Goal: Task Accomplishment & Management: Use online tool/utility

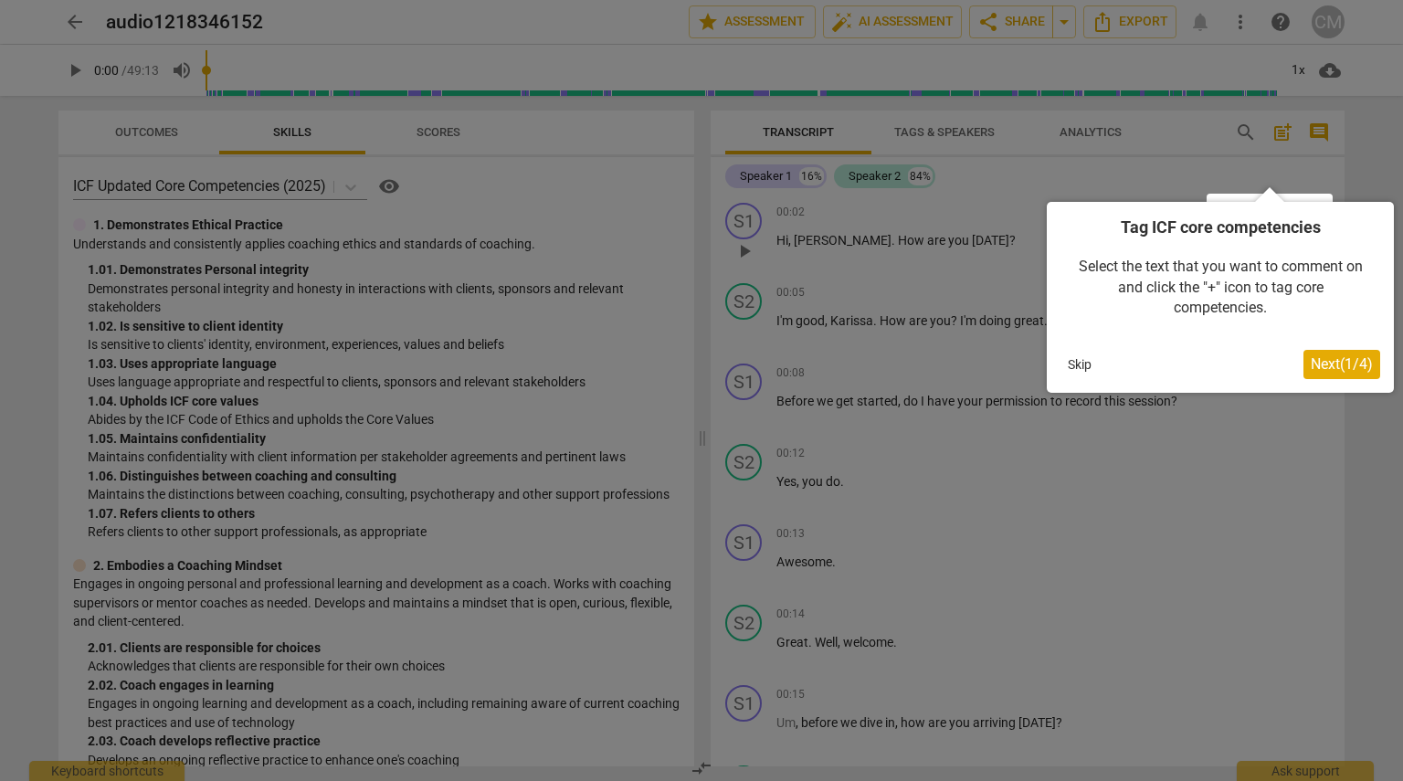
click at [1346, 365] on span "Next ( 1 / 4 )" at bounding box center [1342, 363] width 62 height 17
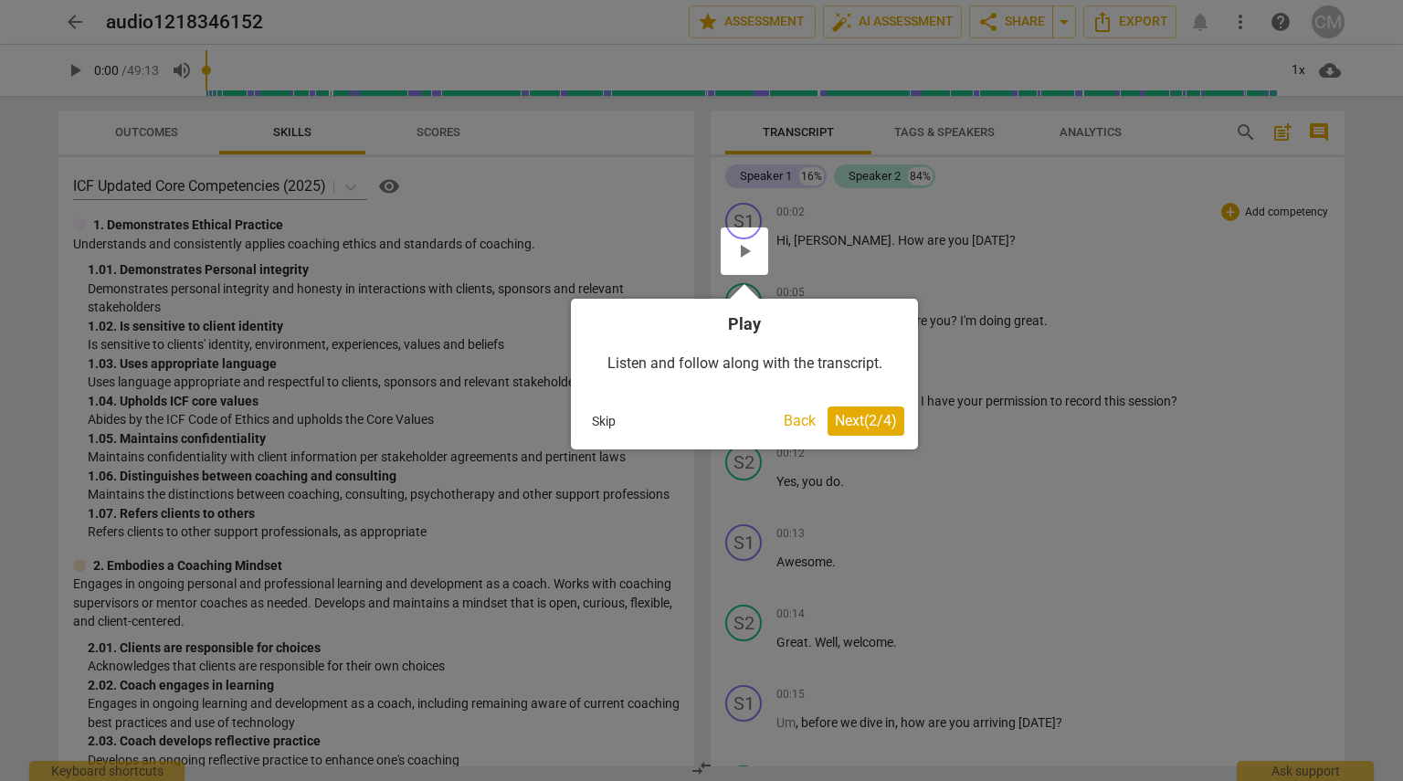
click at [840, 419] on span "Next ( 2 / 4 )" at bounding box center [866, 420] width 62 height 17
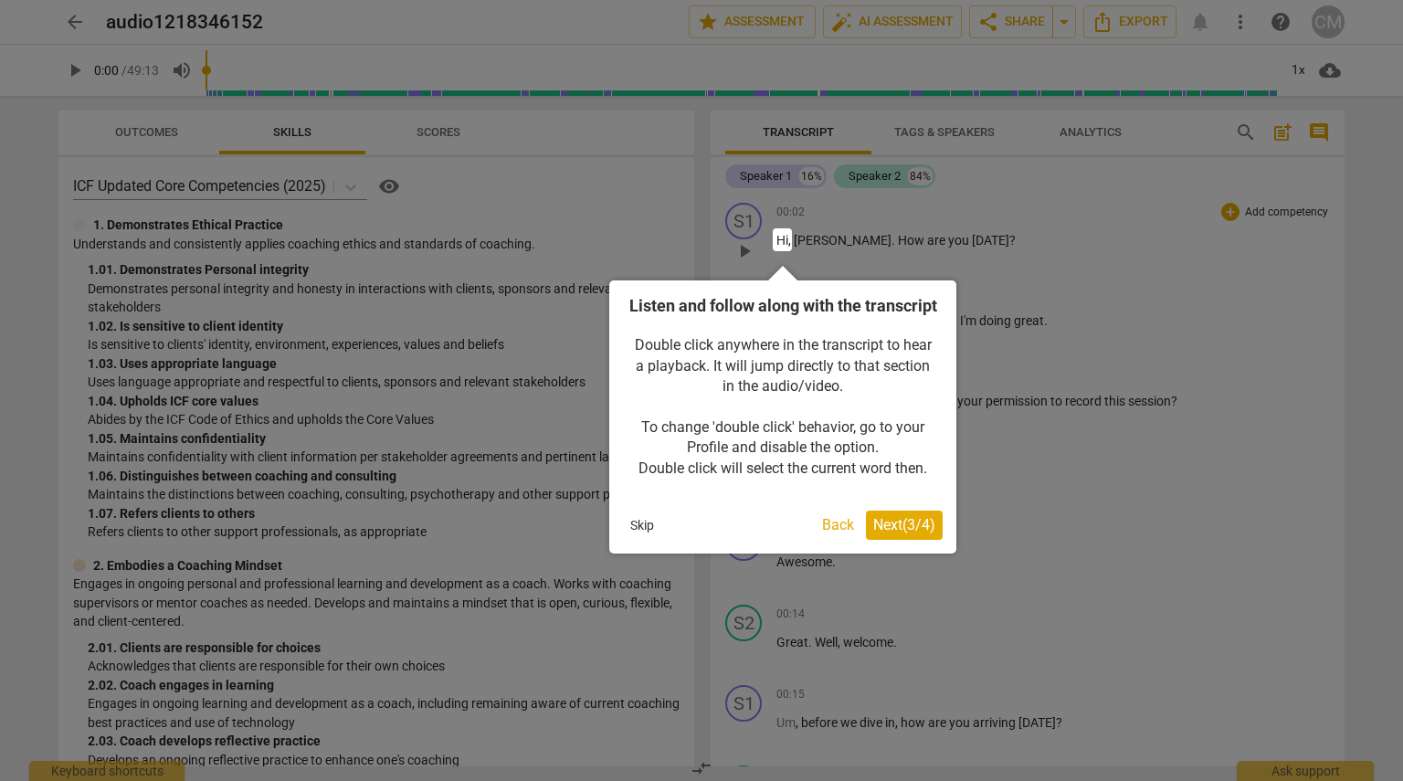
click at [926, 533] on span "Next ( 3 / 4 )" at bounding box center [904, 524] width 62 height 17
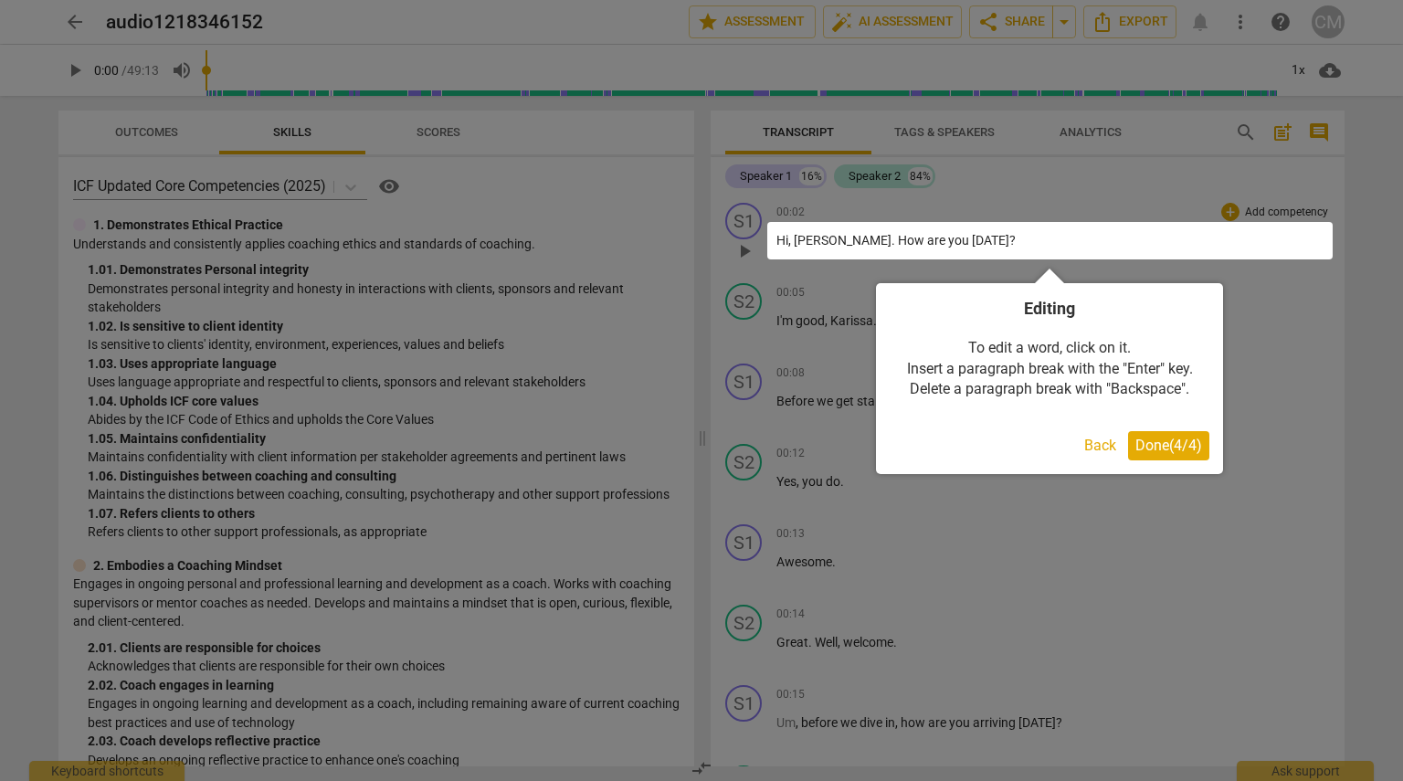
click at [1154, 436] on button "Done ( 4 / 4 )" at bounding box center [1168, 445] width 81 height 29
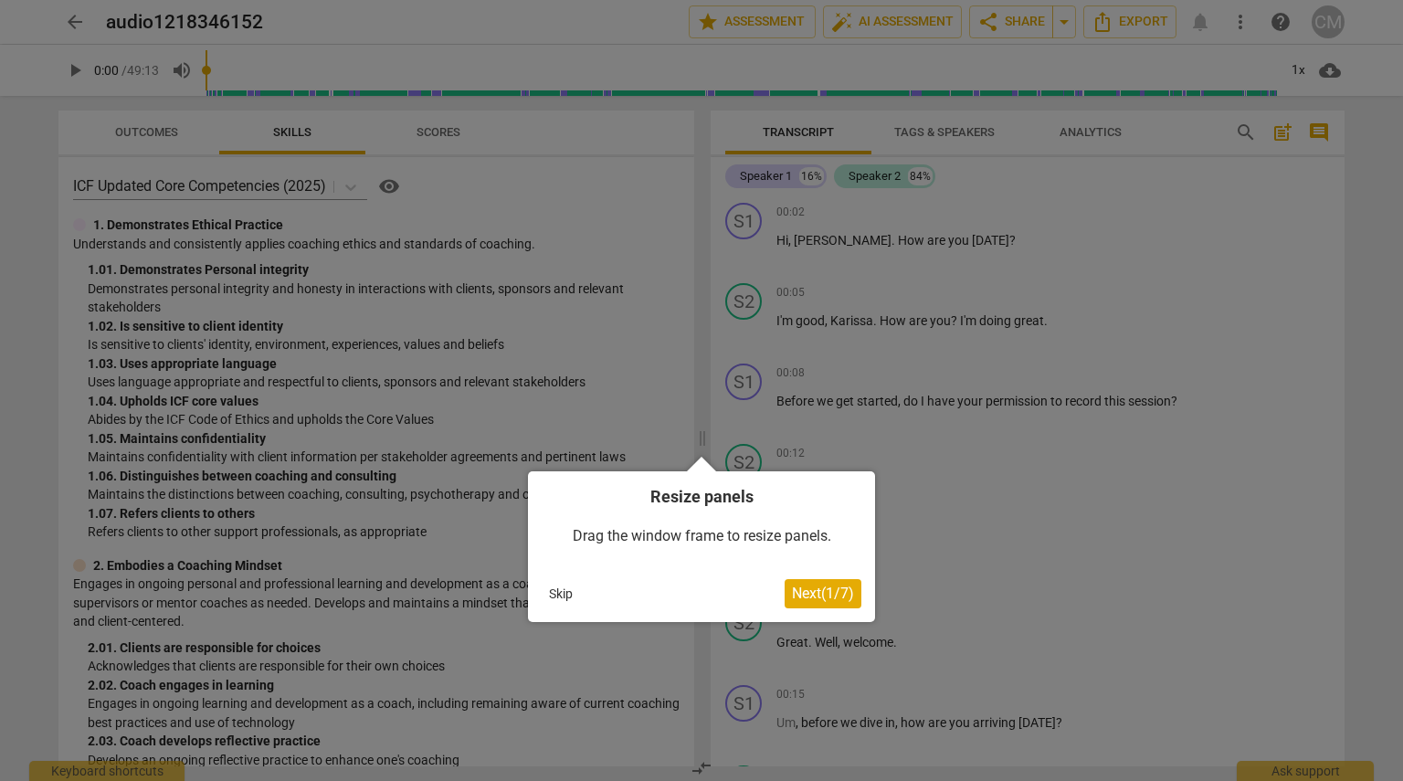
click at [829, 587] on span "Next ( 1 / 7 )" at bounding box center [823, 593] width 62 height 17
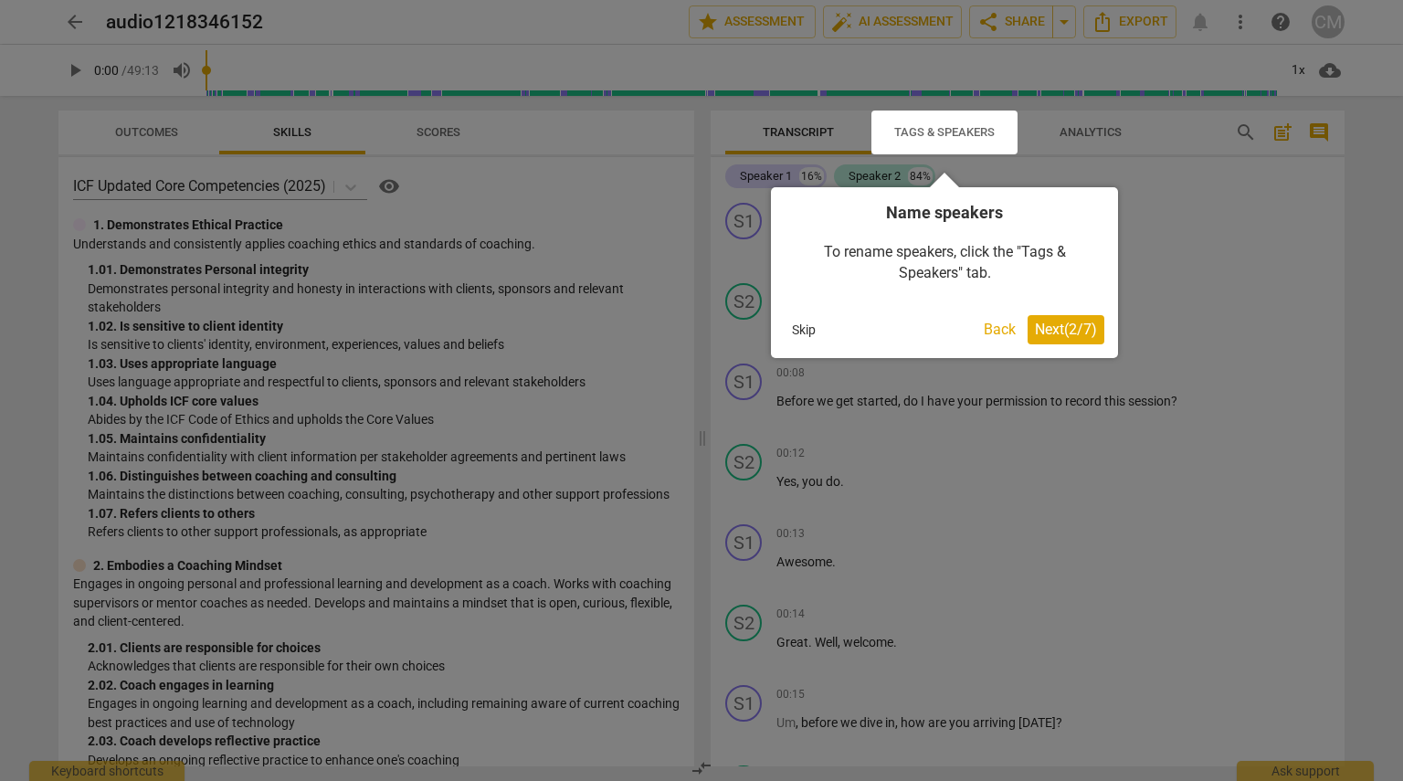
click at [1037, 334] on span "Next ( 2 / 7 )" at bounding box center [1066, 329] width 62 height 17
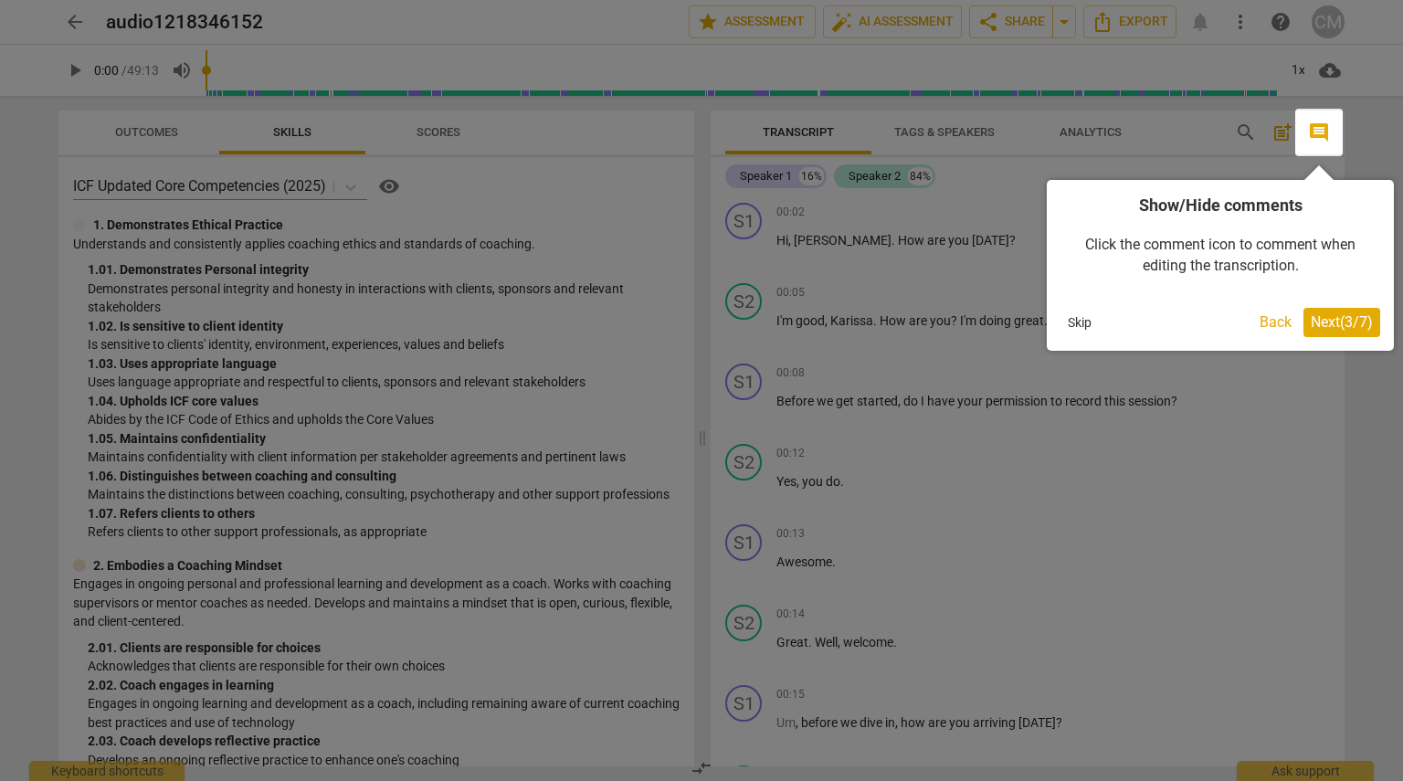
click at [1339, 316] on span "Next ( 3 / 7 )" at bounding box center [1342, 321] width 62 height 17
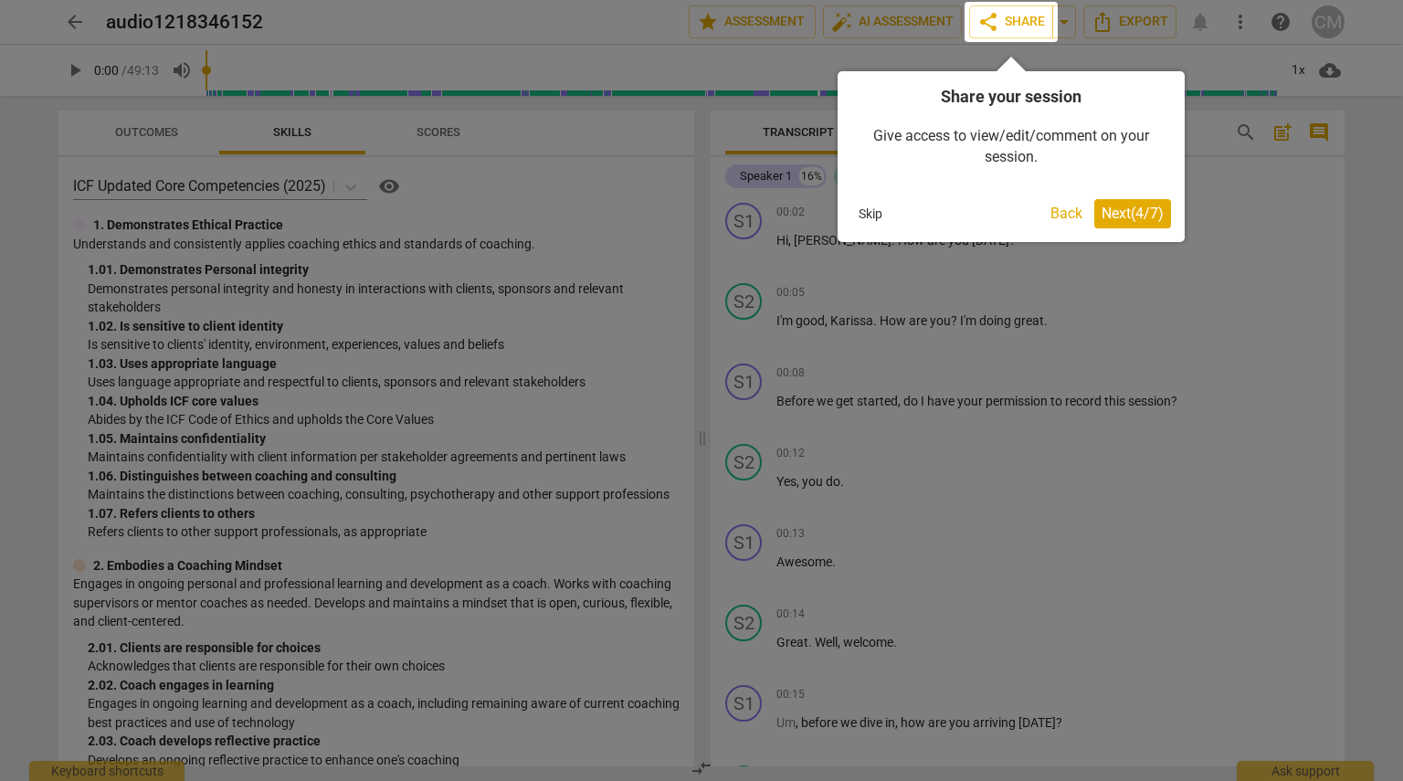
click at [1151, 214] on span "Next ( 4 / 7 )" at bounding box center [1132, 213] width 62 height 17
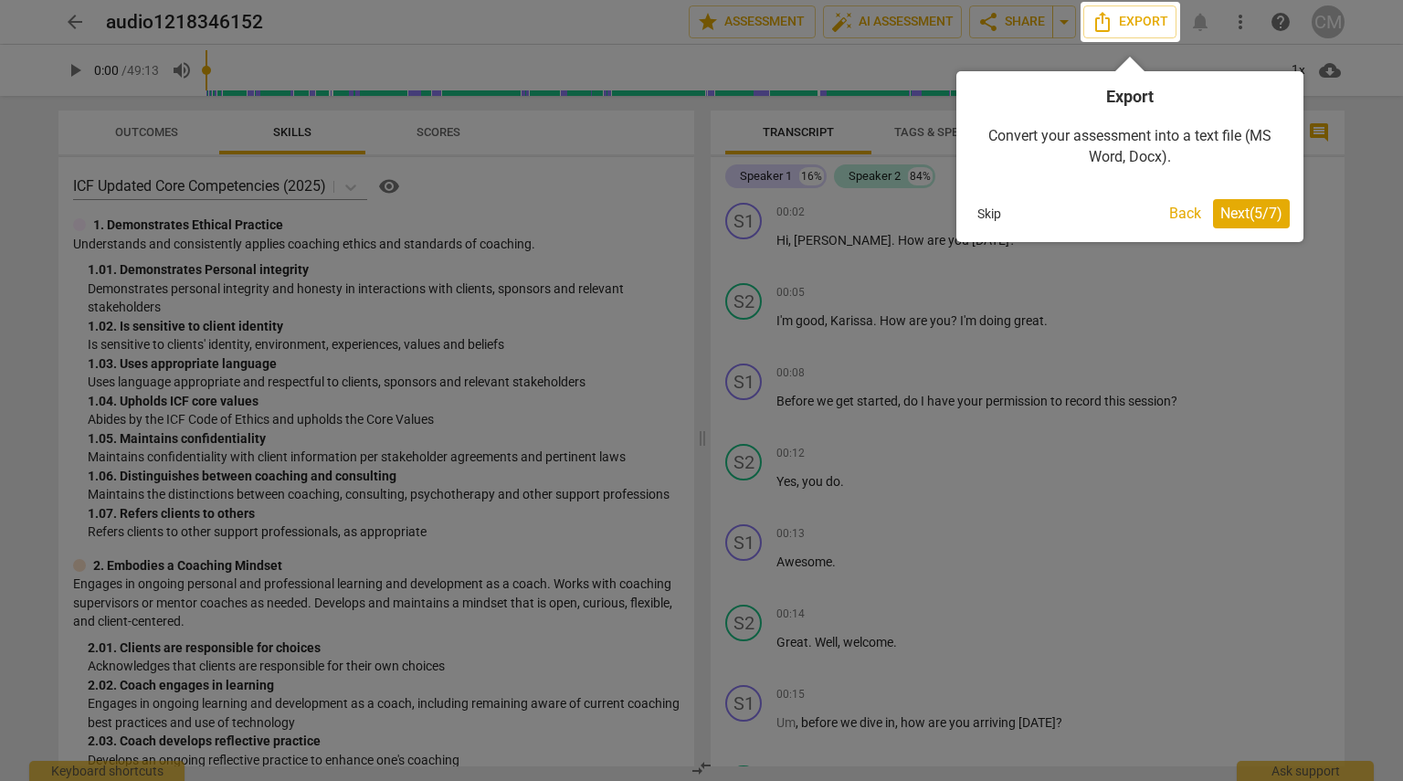
click at [1236, 215] on span "Next ( 5 / 7 )" at bounding box center [1251, 213] width 62 height 17
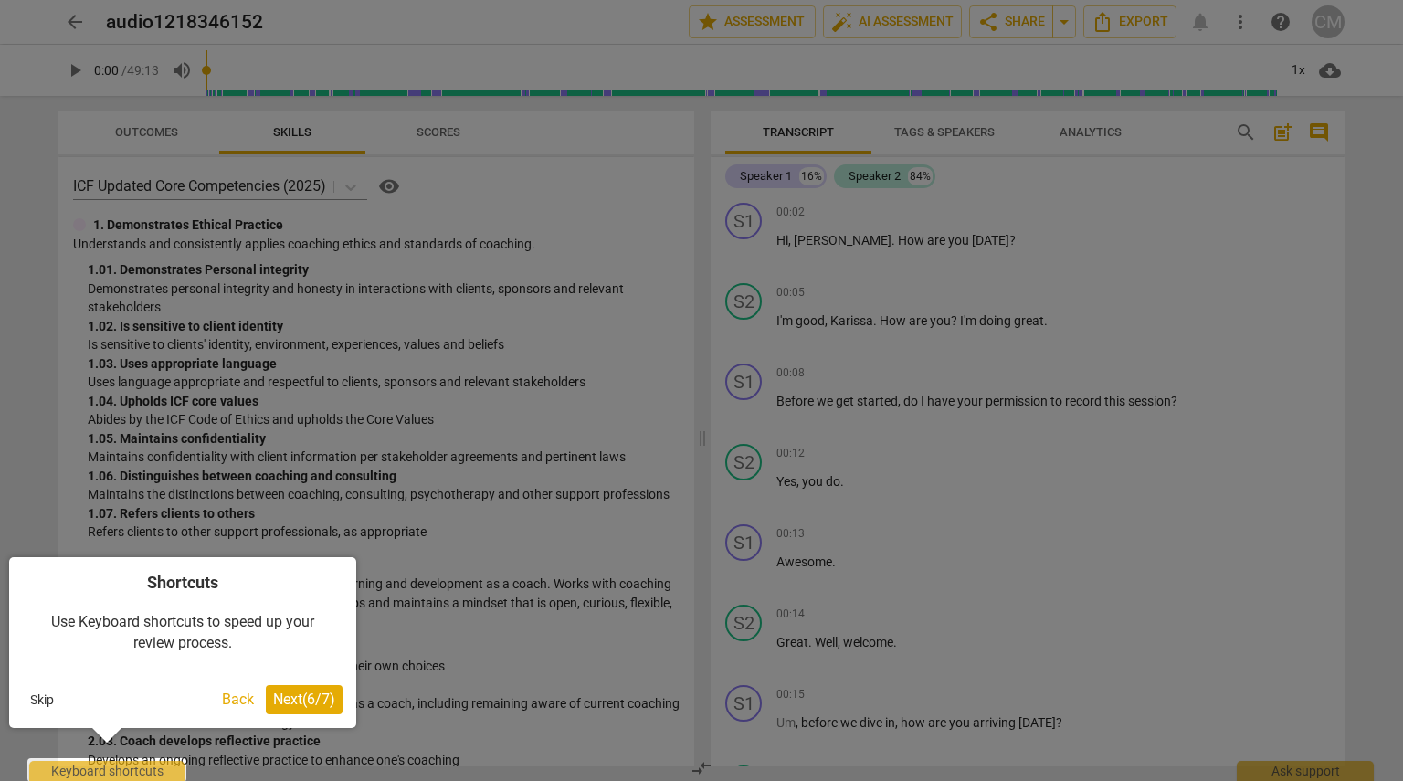
click at [290, 709] on button "Next ( 6 / 7 )" at bounding box center [304, 699] width 77 height 29
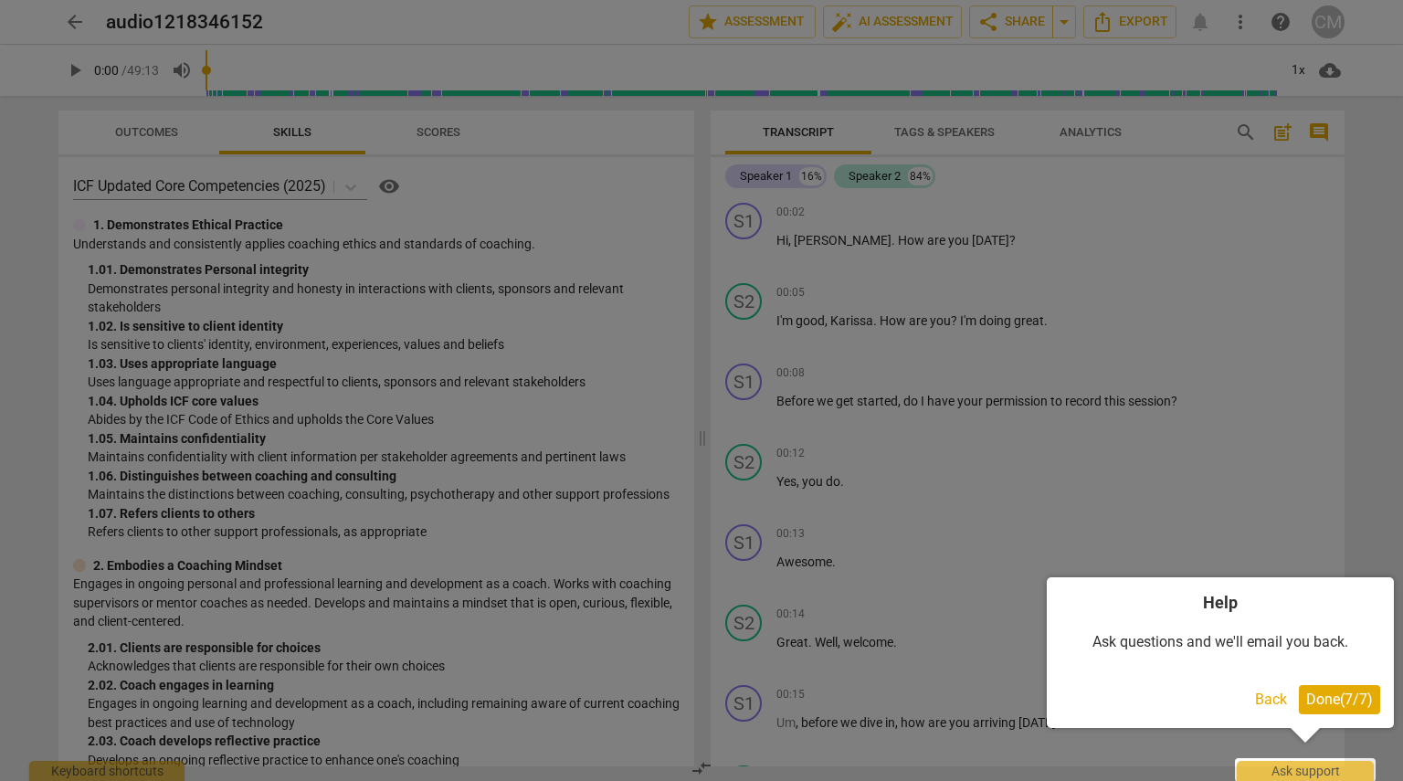
click at [1349, 693] on span "Done ( 7 / 7 )" at bounding box center [1339, 698] width 67 height 17
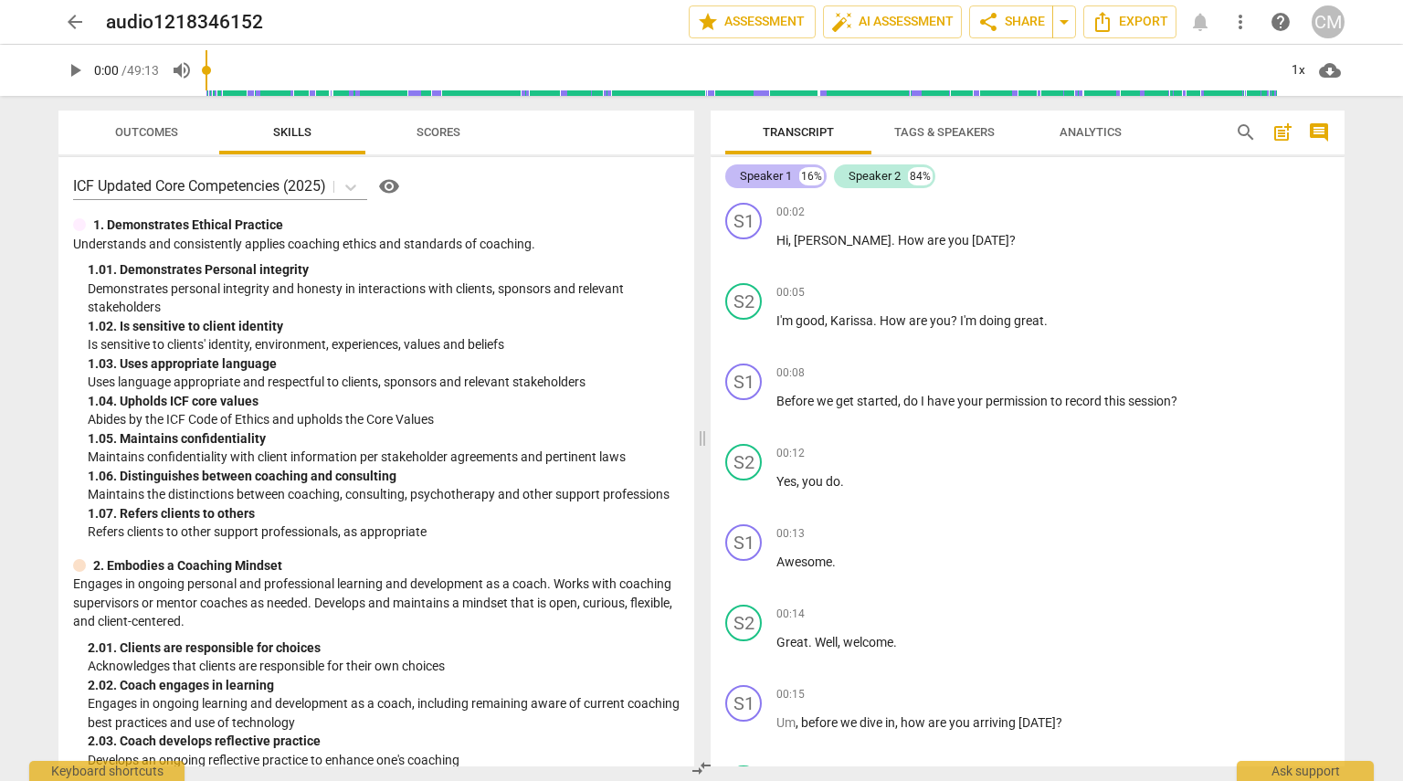
click at [782, 173] on div "Speaker 1" at bounding box center [766, 176] width 52 height 18
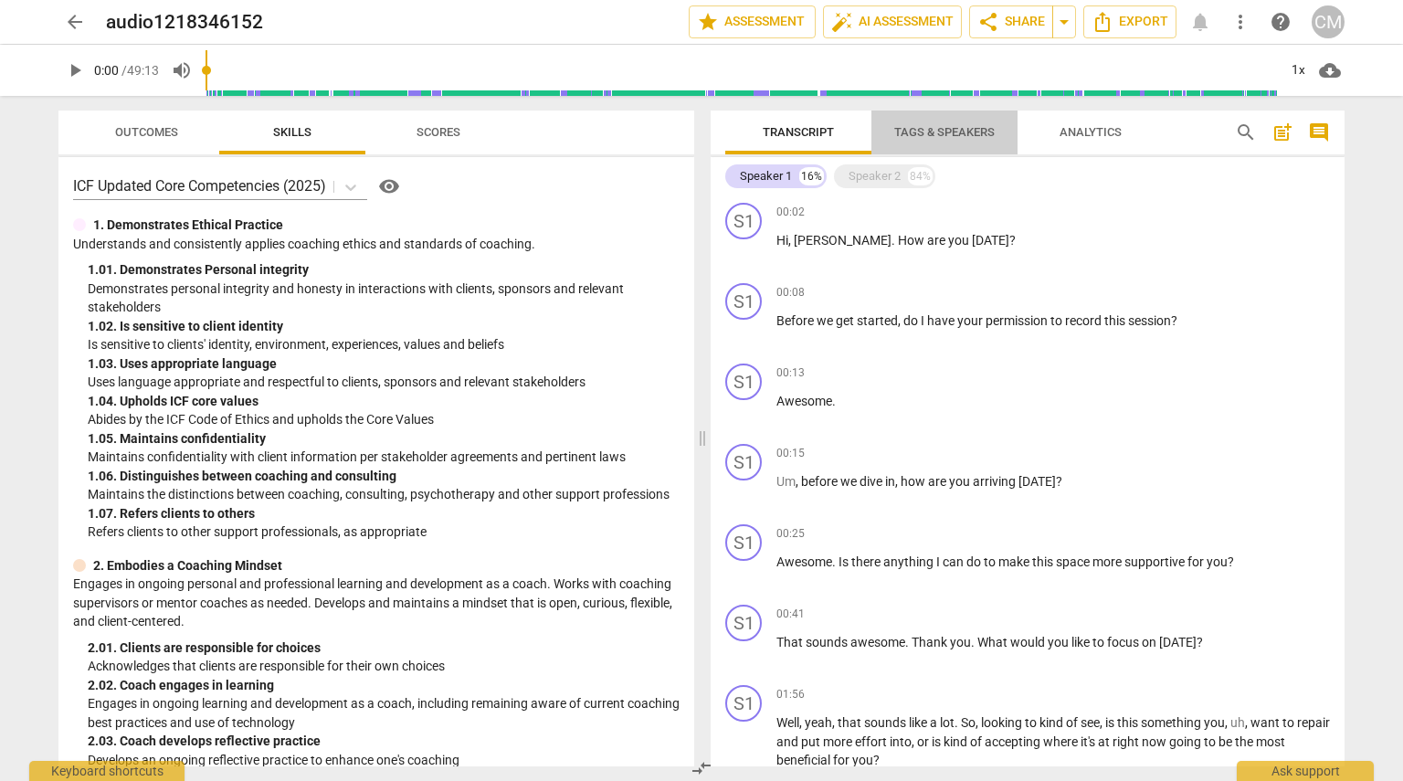
click at [977, 133] on span "Tags & Speakers" at bounding box center [944, 132] width 100 height 14
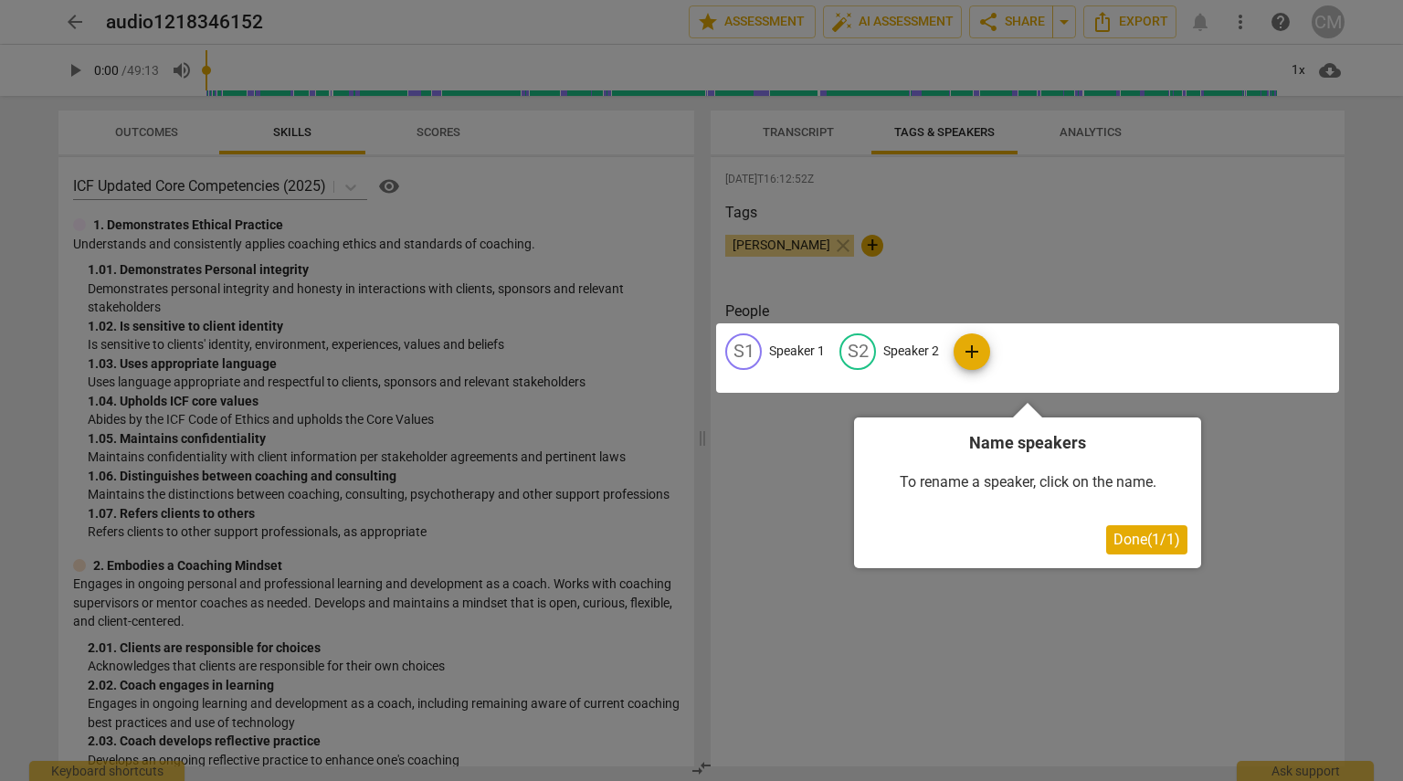
click at [1129, 532] on span "Done ( 1 / 1 )" at bounding box center [1146, 539] width 67 height 17
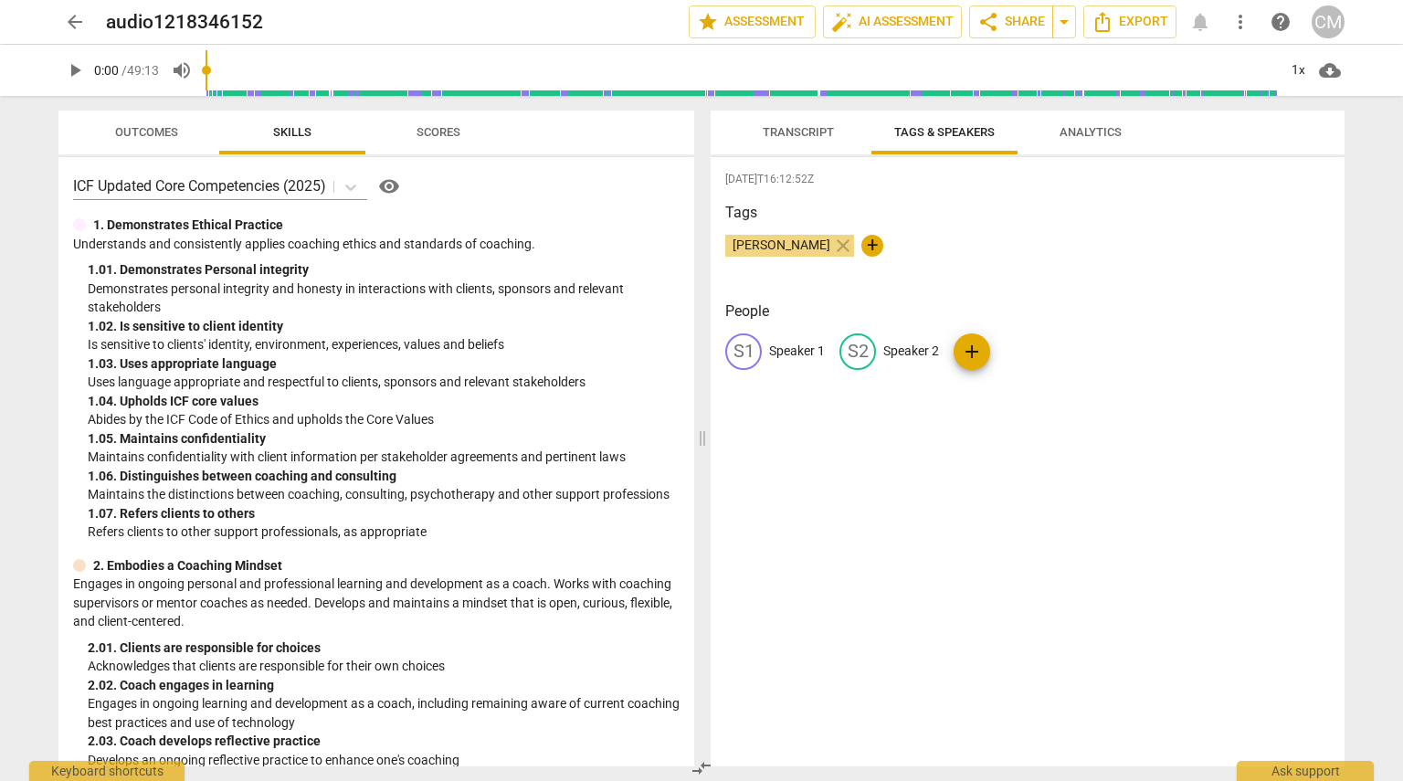
click at [795, 355] on p "Speaker 1" at bounding box center [797, 351] width 56 height 19
type input "[PERSON_NAME] (coach)"
click at [1175, 498] on div "[DATE]T16:12:52Z Tags [PERSON_NAME] close + People edit [PERSON_NAME] (coach) d…" at bounding box center [1028, 461] width 634 height 609
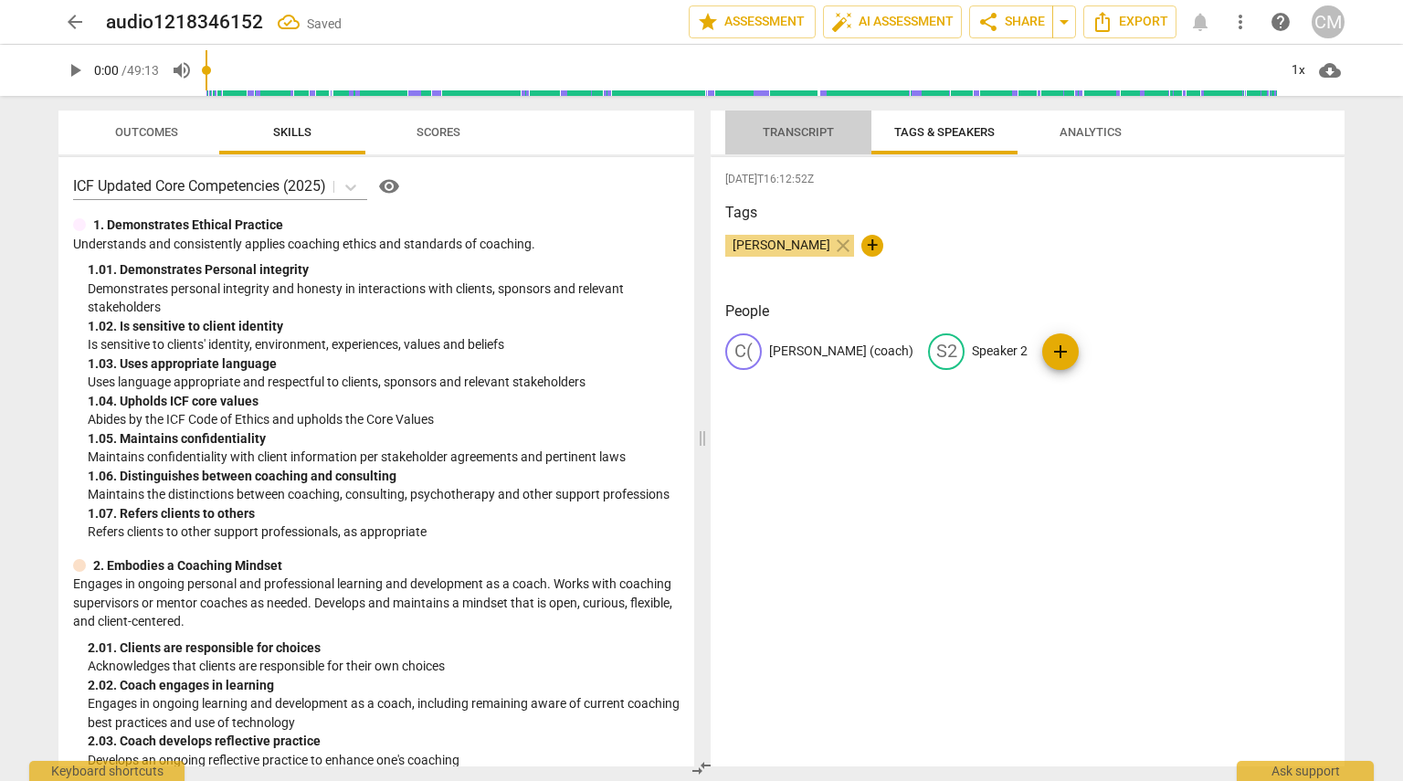
click at [772, 132] on span "Transcript" at bounding box center [798, 132] width 71 height 14
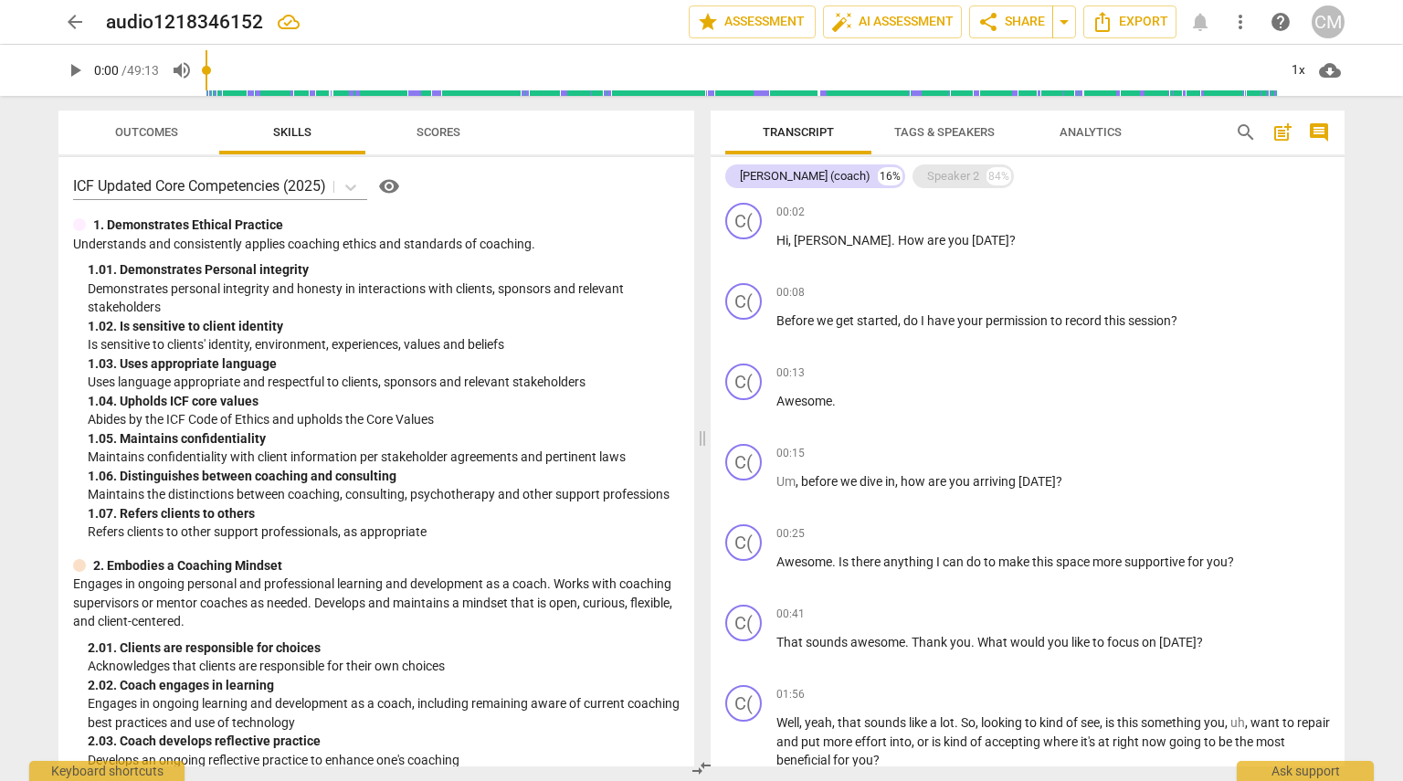
click at [986, 174] on div "84%" at bounding box center [998, 176] width 25 height 18
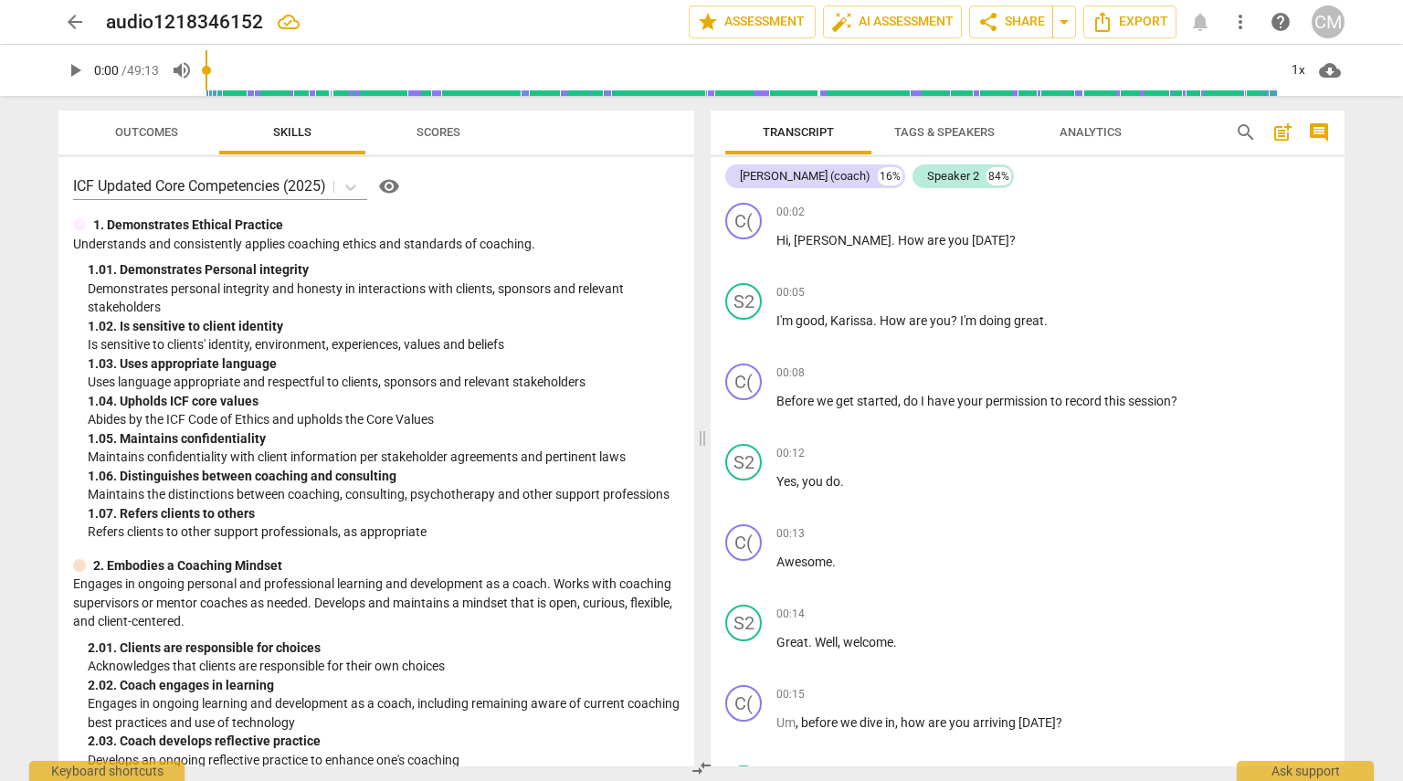
click at [949, 142] on span "Tags & Speakers" at bounding box center [944, 133] width 144 height 25
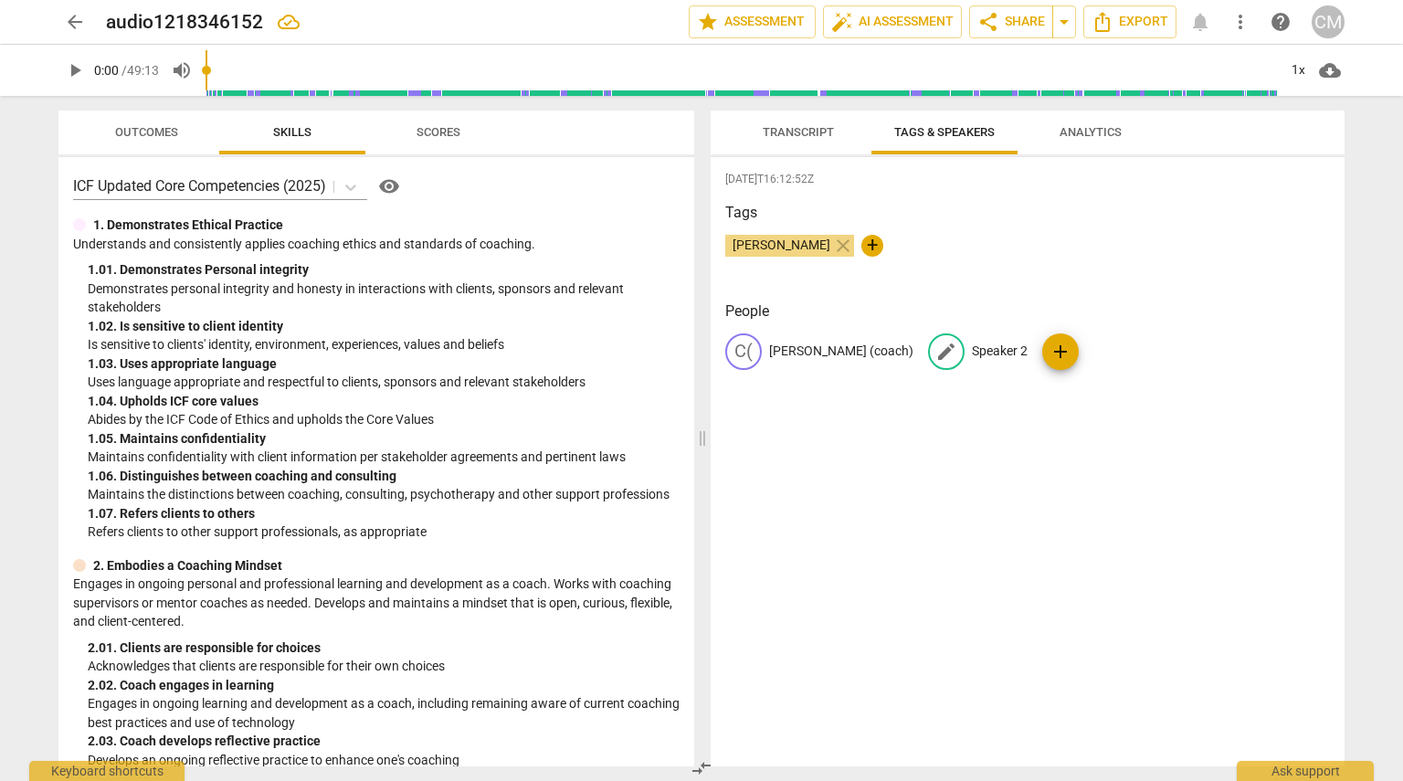
click at [972, 349] on p "Speaker 2" at bounding box center [1000, 351] width 56 height 19
type input "[DEMOGRAPHIC_DATA]"
click at [1060, 460] on div "[DATE]T16:12:52Z Tags [PERSON_NAME] close + People C( [PERSON_NAME] (coach) edi…" at bounding box center [1028, 461] width 634 height 609
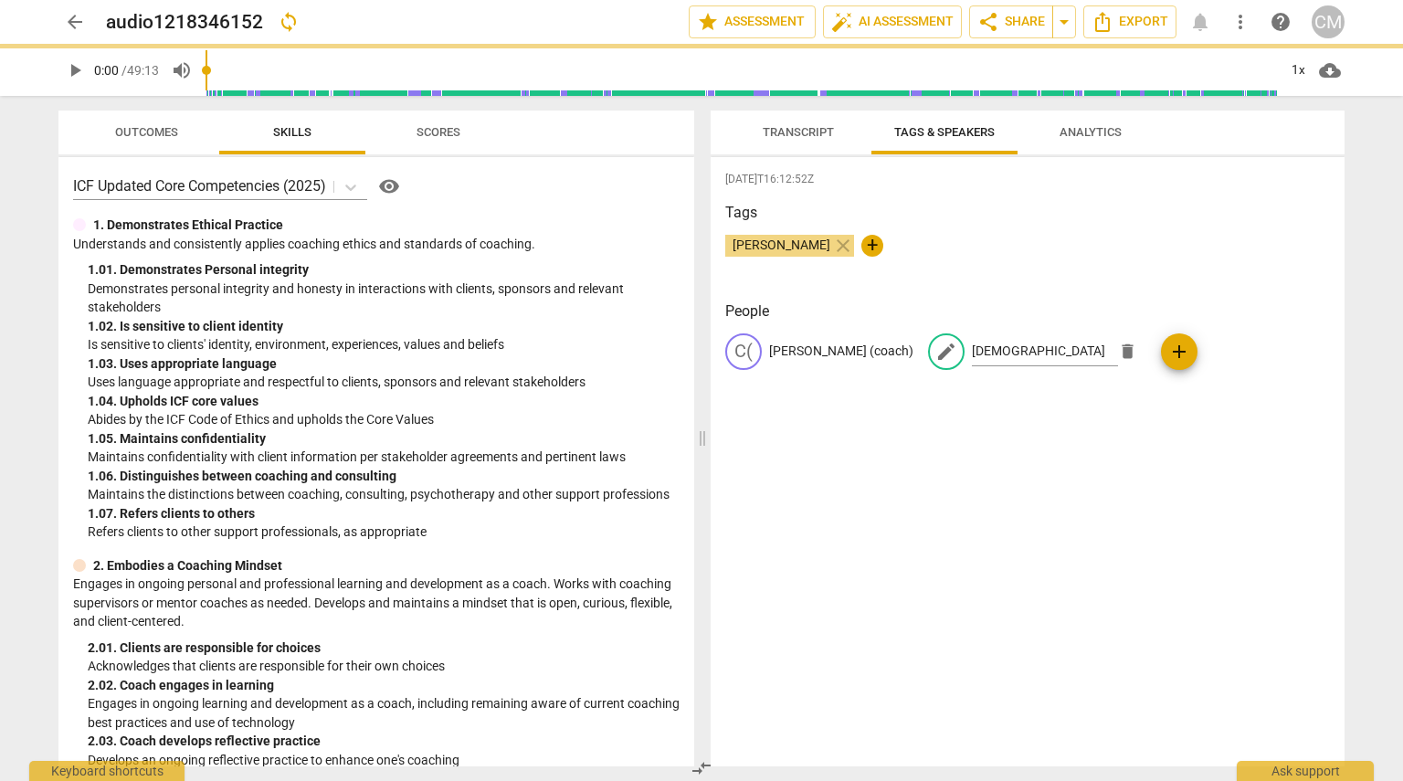
click at [796, 127] on span "Transcript" at bounding box center [798, 132] width 71 height 14
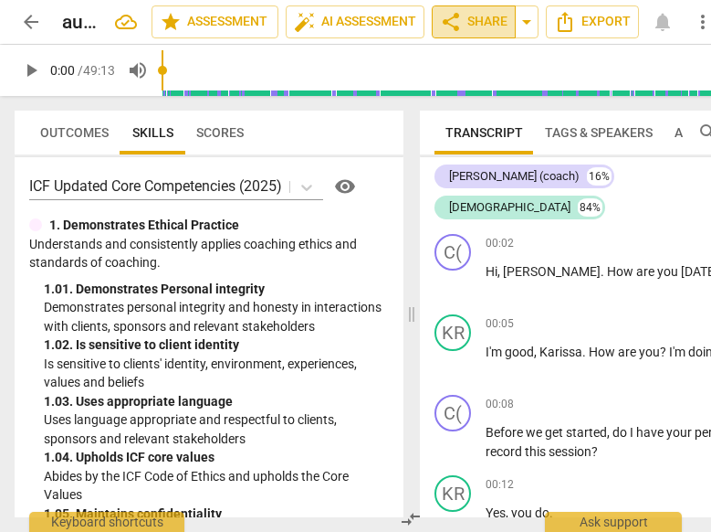
click at [476, 23] on span "share Share" at bounding box center [474, 22] width 68 height 22
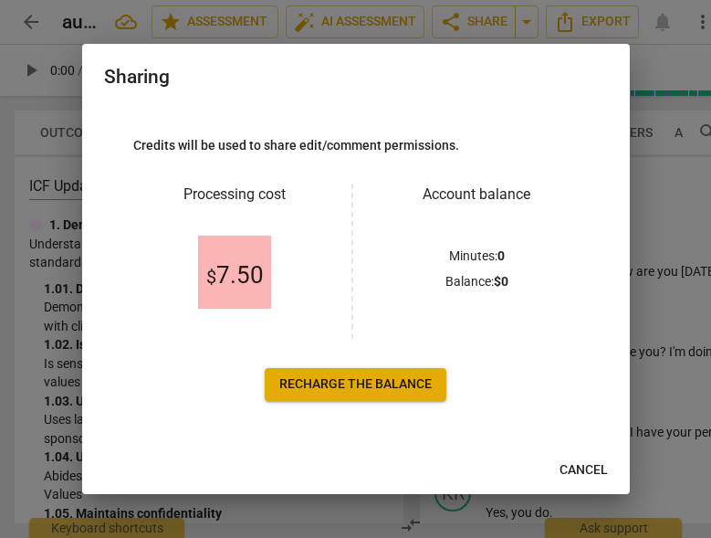
click at [564, 469] on span "Cancel" at bounding box center [584, 470] width 48 height 18
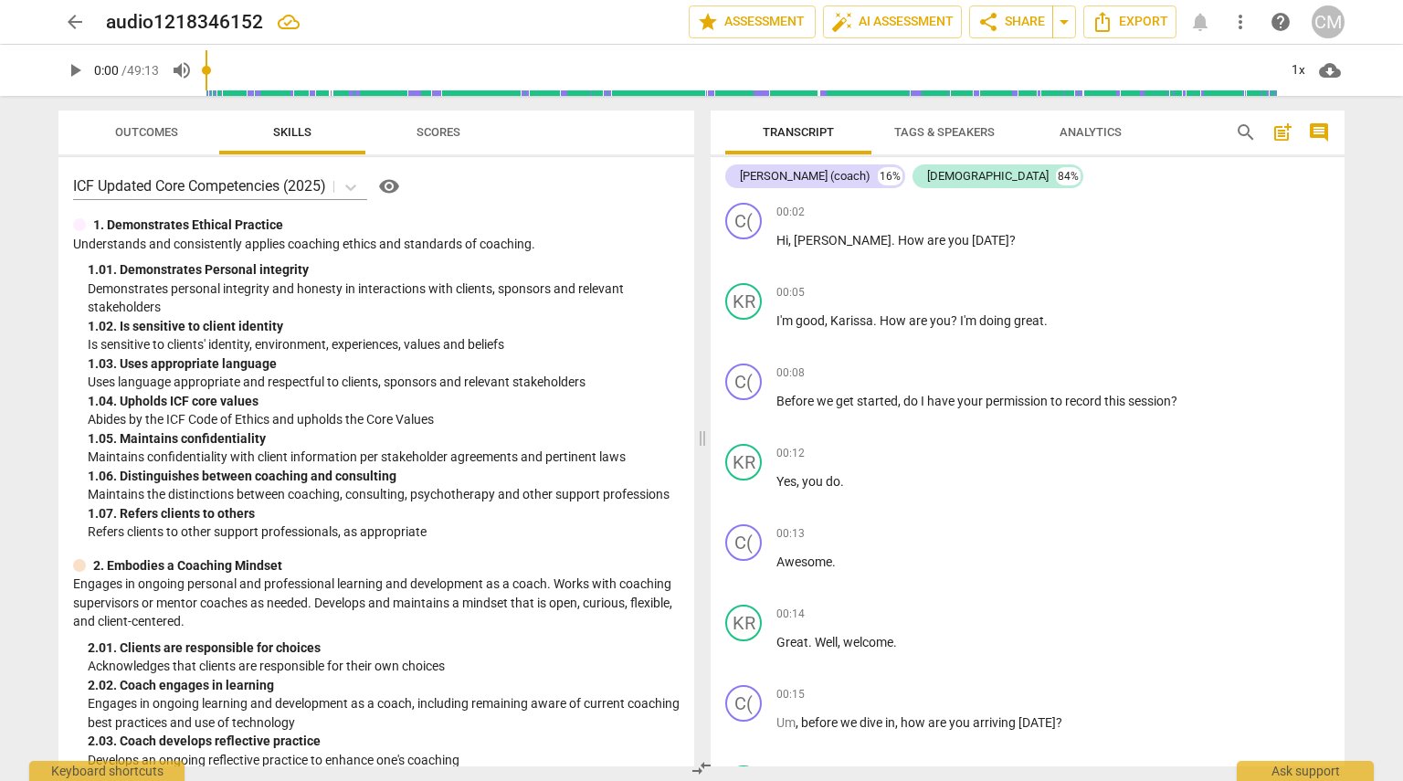
click at [1243, 20] on span "more_vert" at bounding box center [1240, 22] width 22 height 22
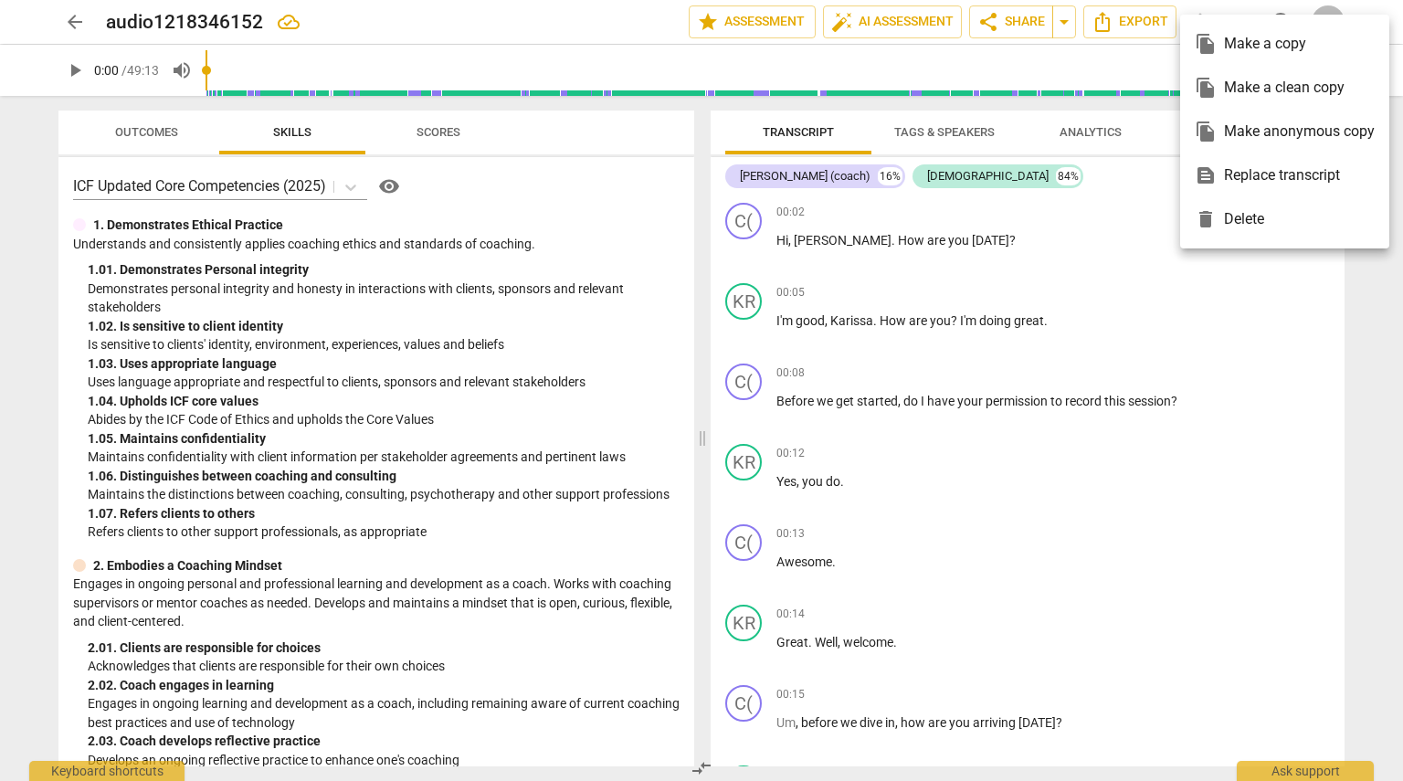
click at [1123, 190] on div at bounding box center [701, 390] width 1403 height 781
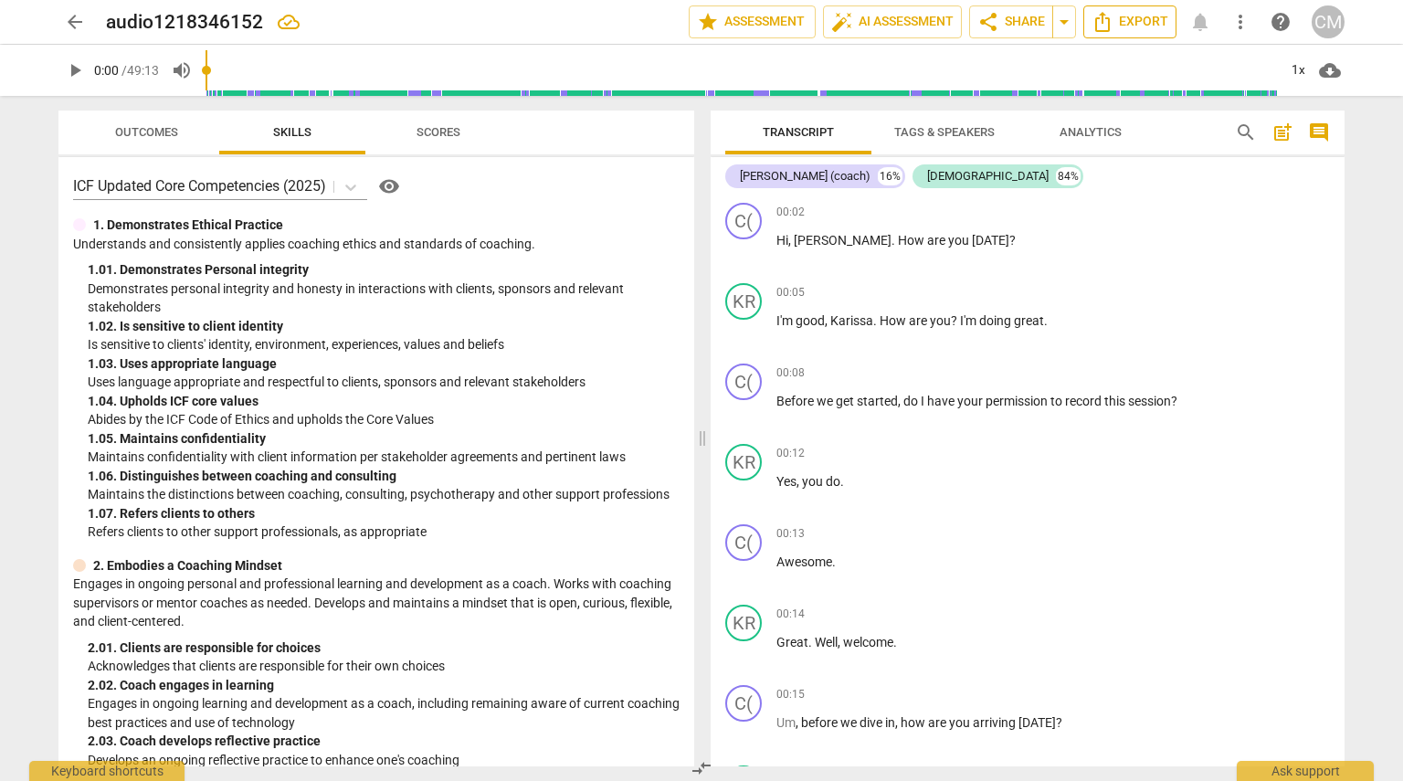
click at [1126, 14] on span "Export" at bounding box center [1129, 22] width 77 height 22
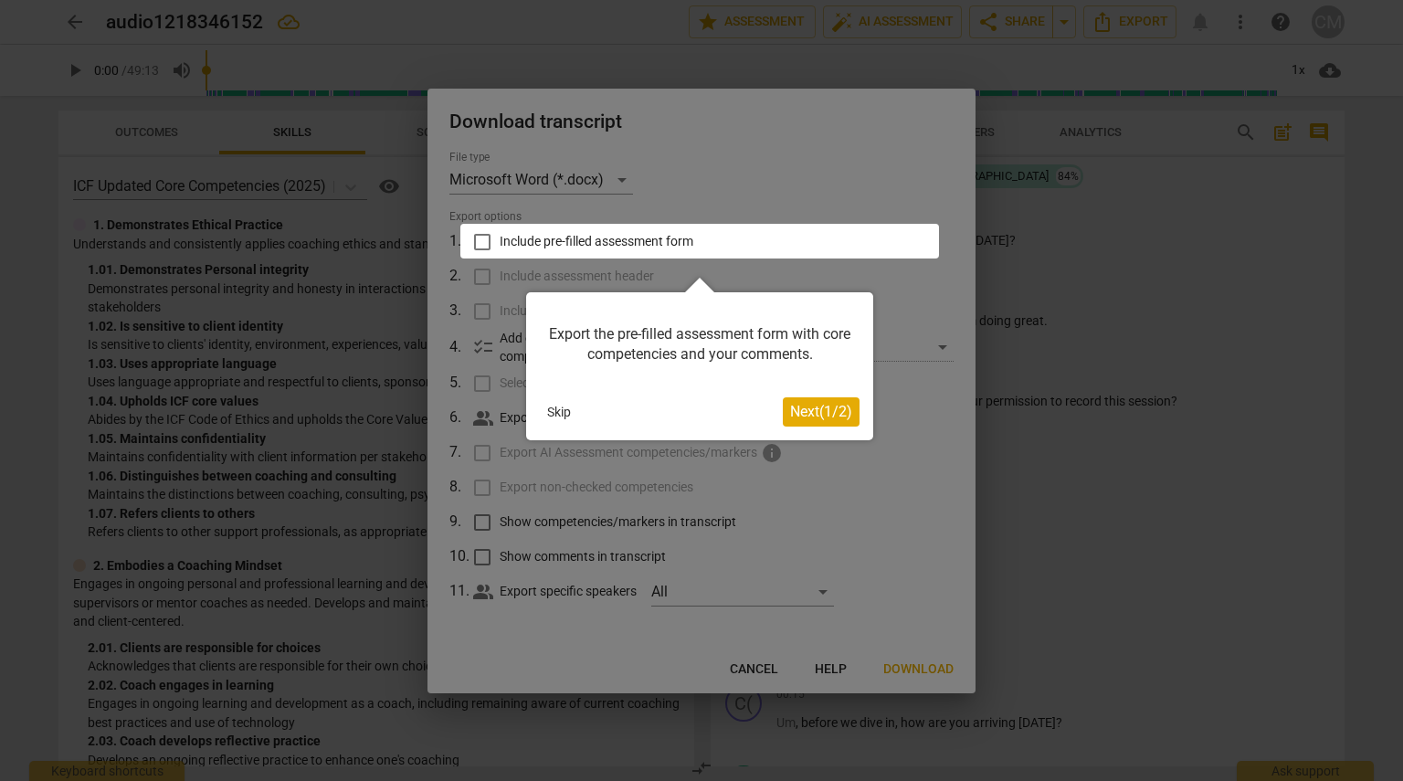
click at [795, 425] on button "Next ( 1 / 2 )" at bounding box center [821, 411] width 77 height 29
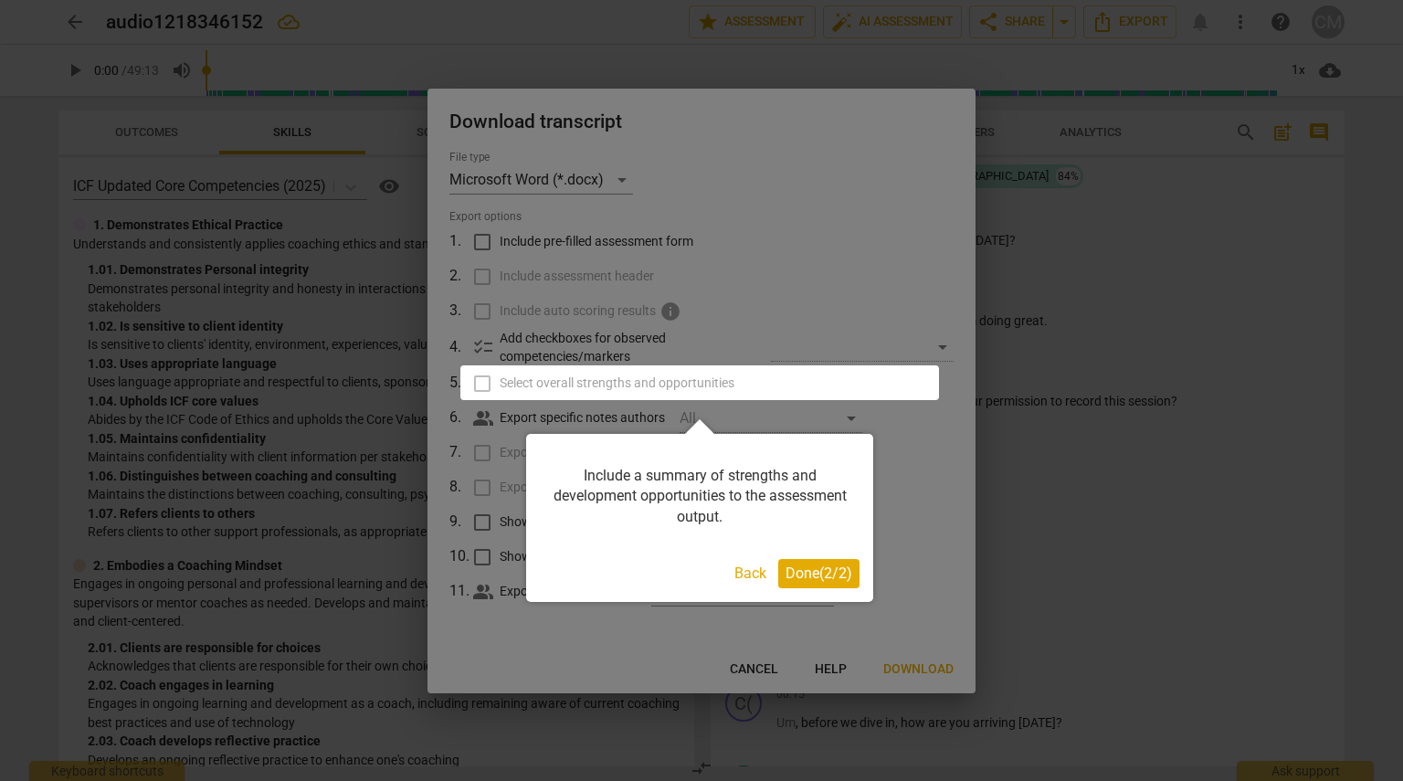
click at [788, 569] on span "Done ( 2 / 2 )" at bounding box center [818, 572] width 67 height 17
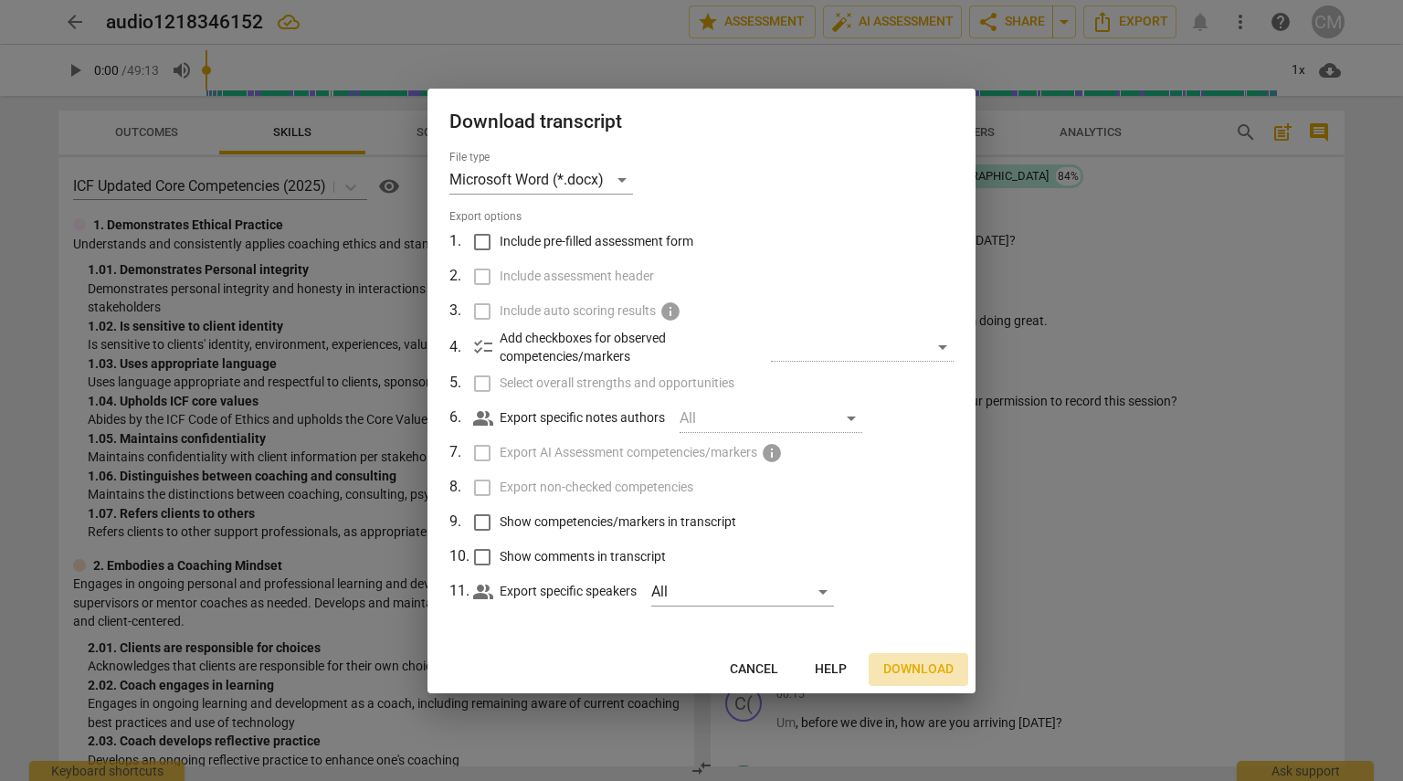
click at [909, 672] on span "Download" at bounding box center [918, 669] width 70 height 18
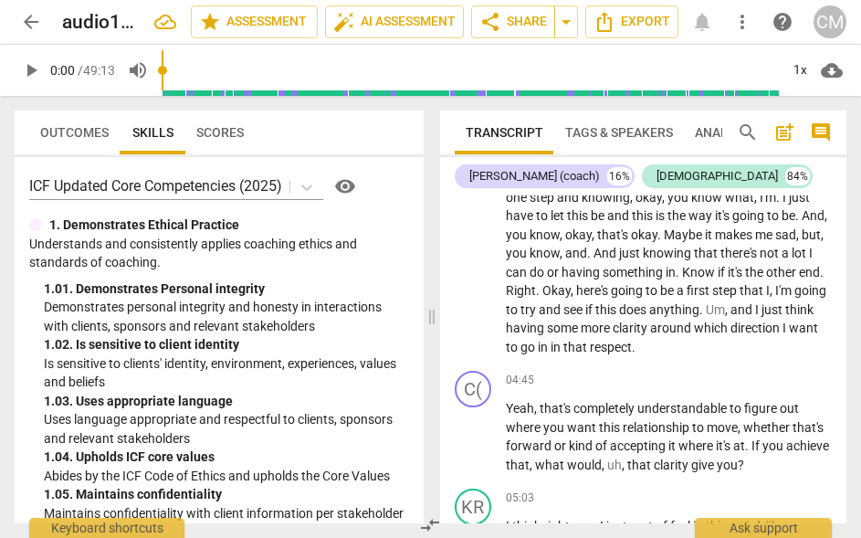
scroll to position [1994, 0]
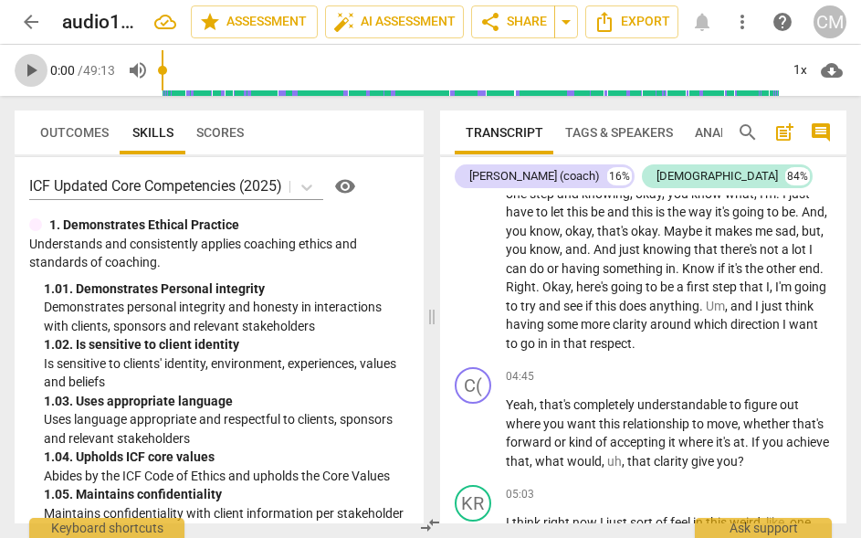
click at [22, 67] on span "play_arrow" at bounding box center [31, 70] width 22 height 22
type input "2"
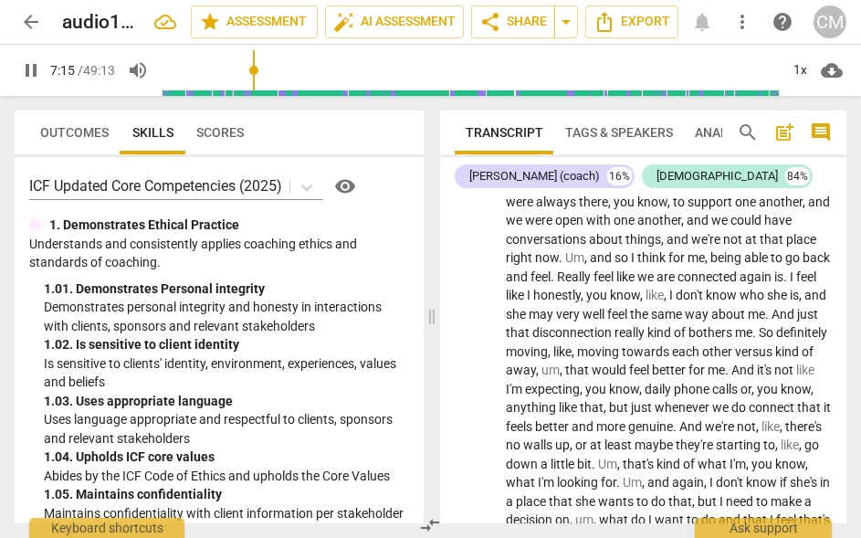
scroll to position [3224, 0]
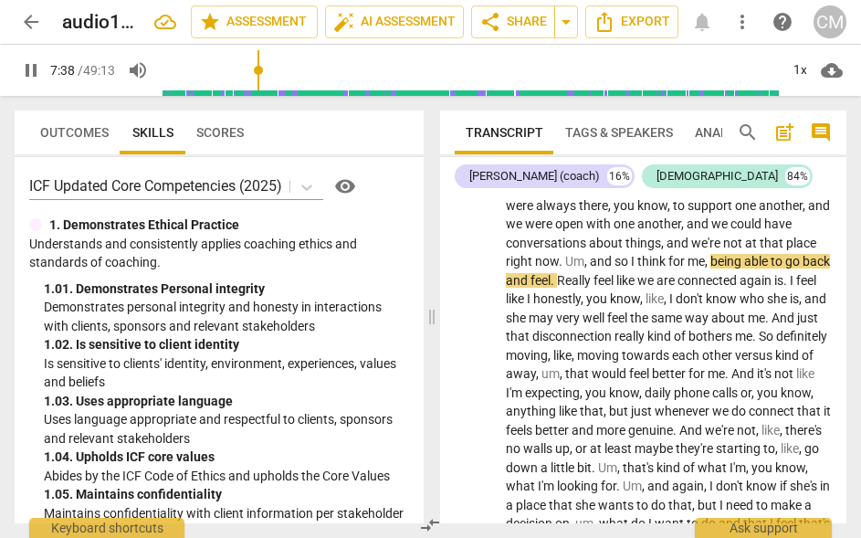
click at [30, 71] on span "pause" at bounding box center [31, 70] width 22 height 22
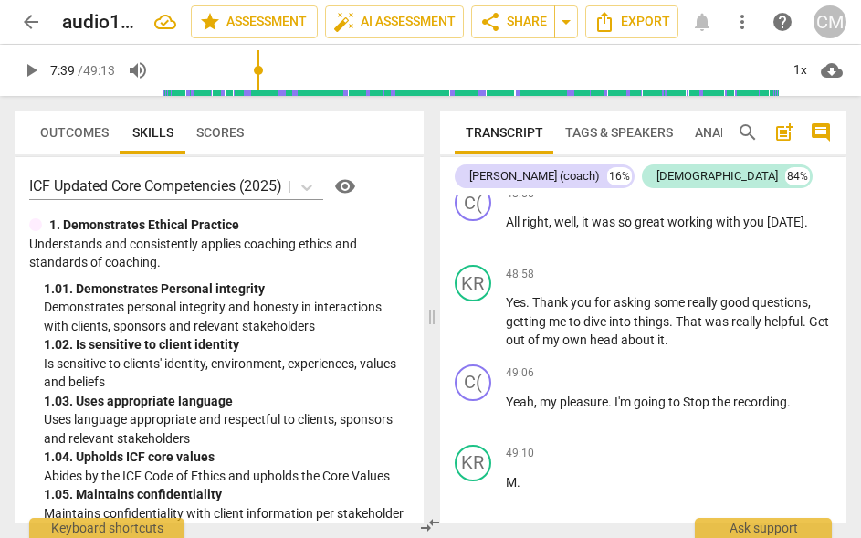
scroll to position [17886, 0]
type input "459"
